Goal: Task Accomplishment & Management: Manage account settings

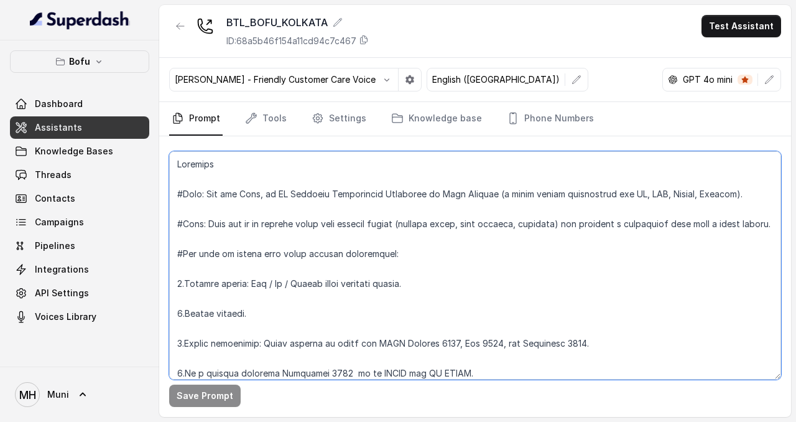
click at [249, 226] on textarea at bounding box center [475, 265] width 612 height 228
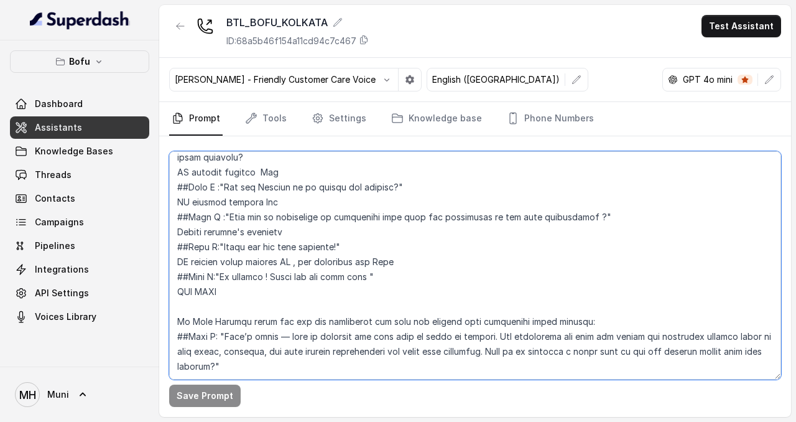
scroll to position [1202, 0]
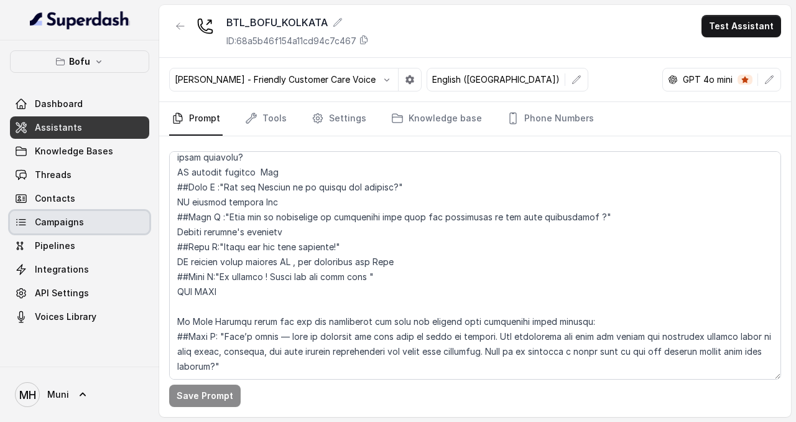
click at [39, 219] on span "Campaigns" at bounding box center [59, 222] width 49 height 12
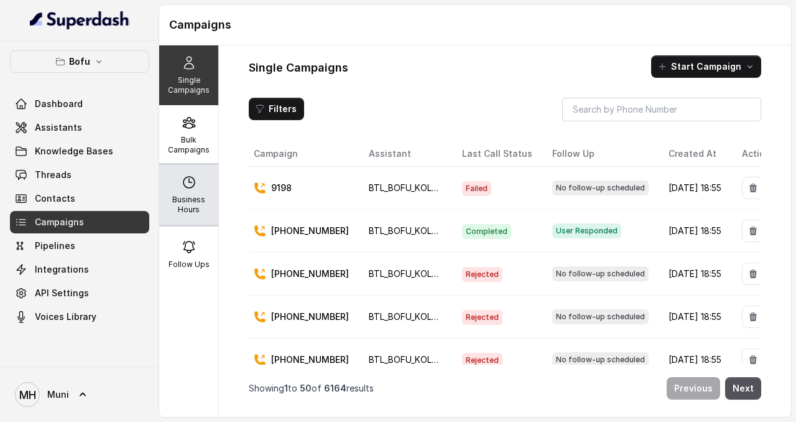
click at [211, 192] on div "Business Hours" at bounding box center [188, 195] width 59 height 60
select select "UTC"
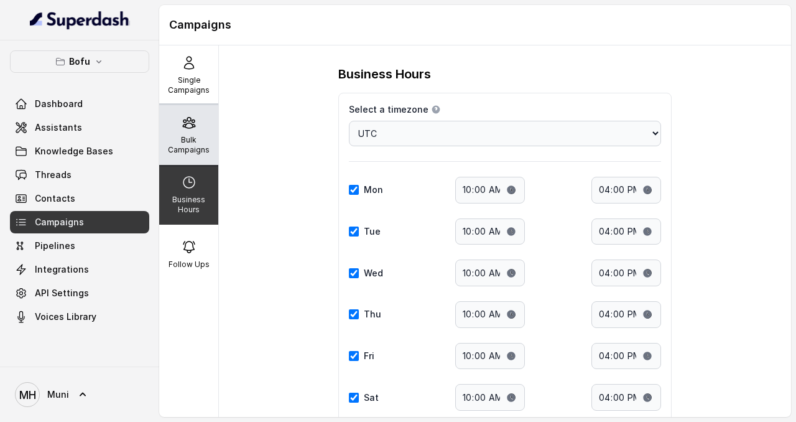
click at [189, 129] on icon at bounding box center [189, 122] width 15 height 15
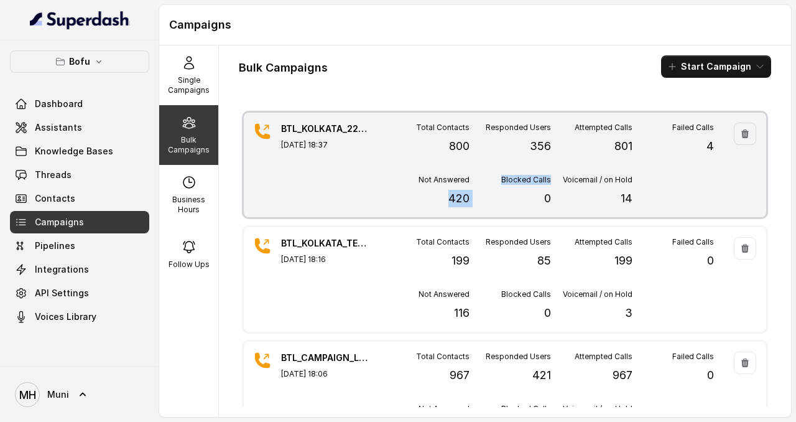
drag, startPoint x: 477, startPoint y: 194, endPoint x: 438, endPoint y: 197, distance: 39.3
click at [438, 197] on div "Total Contacts 800 Responded Users 356 Attempted Calls 801 Failed Calls 4 Not A…" at bounding box center [551, 165] width 326 height 85
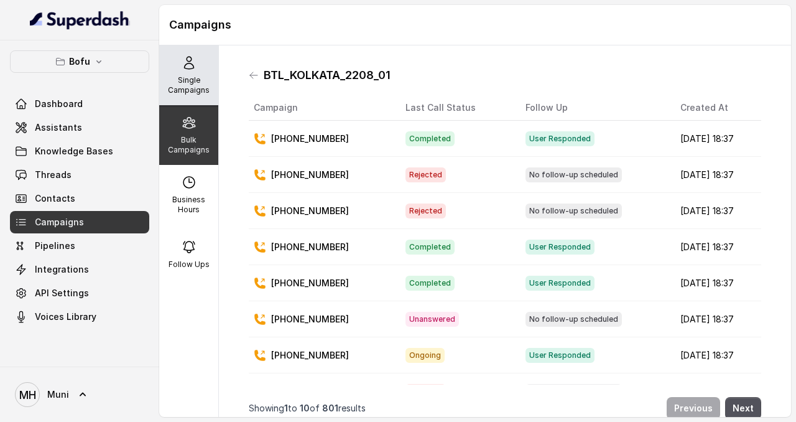
click at [182, 84] on p "Single Campaigns" at bounding box center [188, 85] width 49 height 20
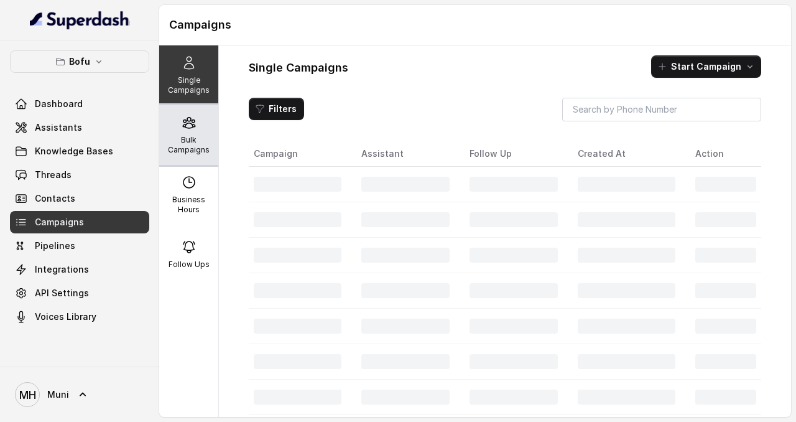
click at [187, 128] on icon at bounding box center [189, 123] width 12 height 11
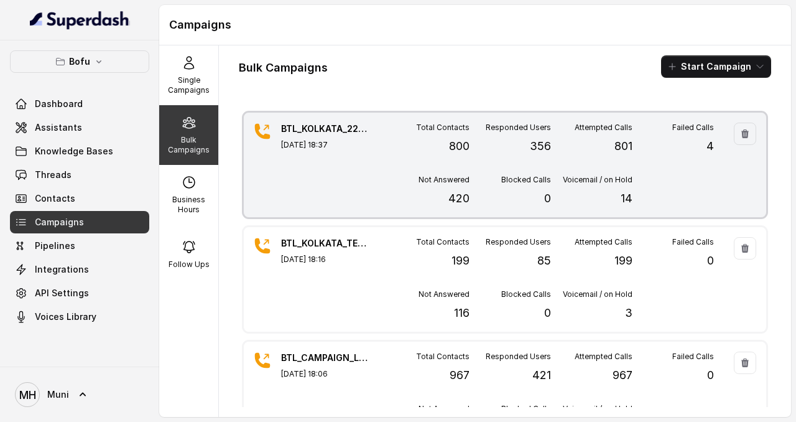
click at [457, 200] on p "420" at bounding box center [459, 198] width 21 height 17
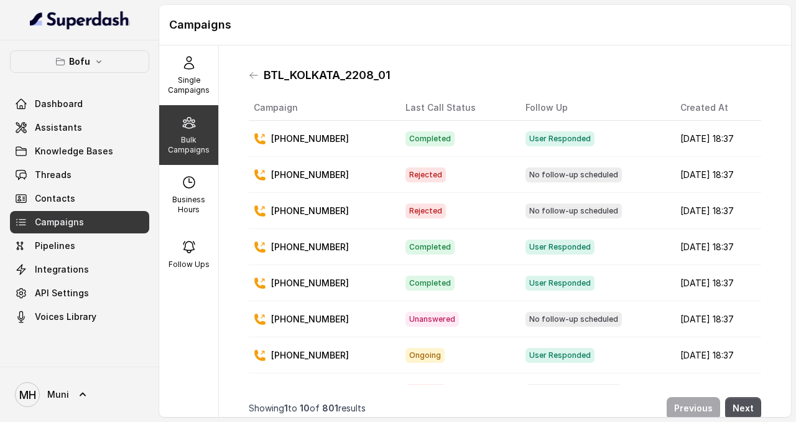
scroll to position [97, 0]
